Goal: Task Accomplishment & Management: Complete application form

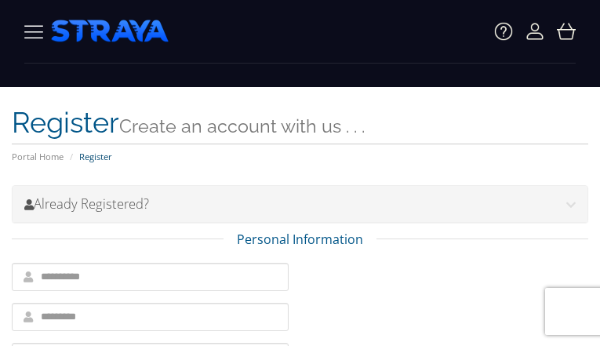
type input "**********"
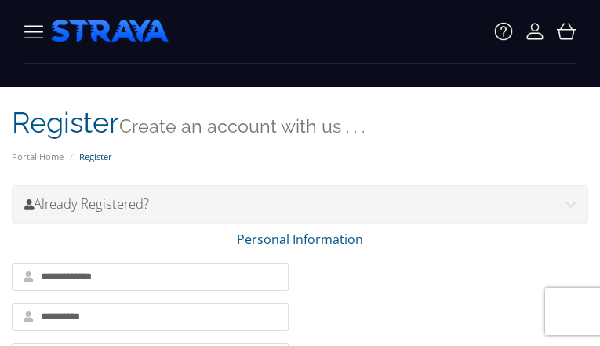
type input "**********"
type input "*********"
select select "**********"
